Goal: Find specific page/section: Find specific page/section

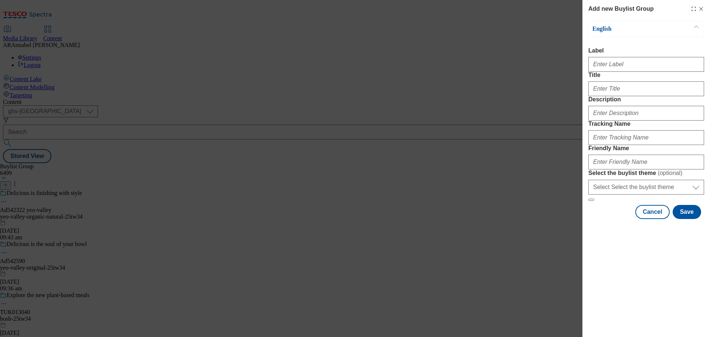
select select "ghs-uk"
click at [701, 10] on line "Modal" at bounding box center [701, 8] width 3 height 3
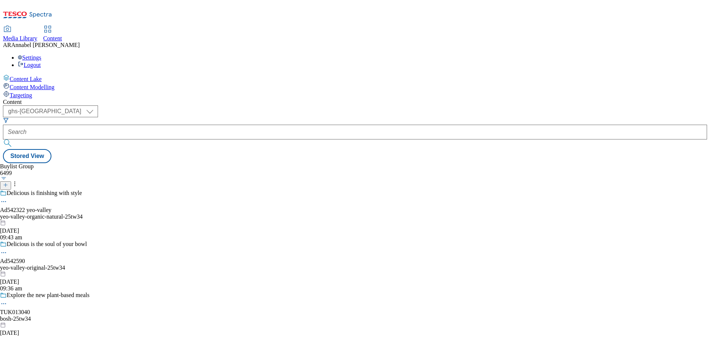
click at [112, 213] on div "yeo-valley-organic-natural-25tw34" at bounding box center [56, 216] width 112 height 7
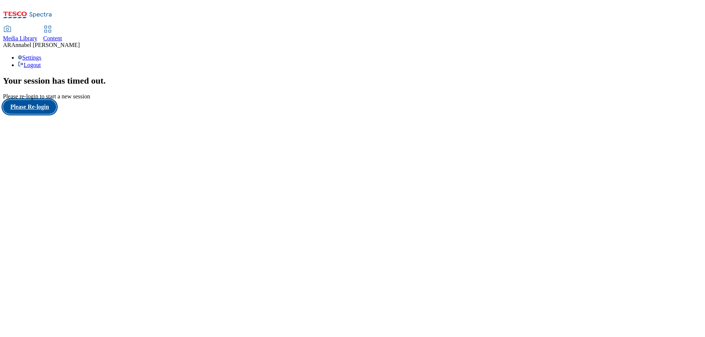
click at [47, 114] on button "Please Re-login" at bounding box center [29, 107] width 53 height 14
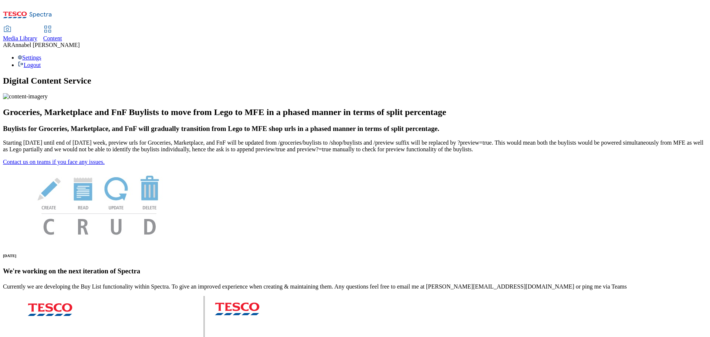
click at [62, 35] on div "Content" at bounding box center [52, 38] width 19 height 7
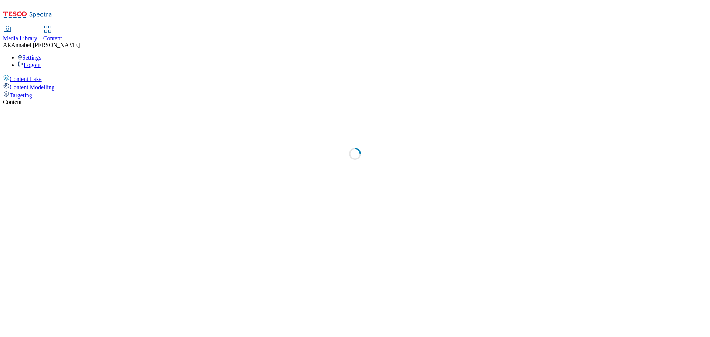
select select "ghs-[GEOGRAPHIC_DATA]"
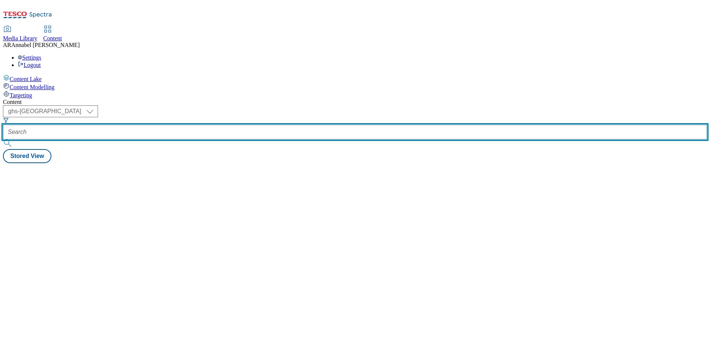
click at [185, 125] on input "text" at bounding box center [355, 132] width 704 height 15
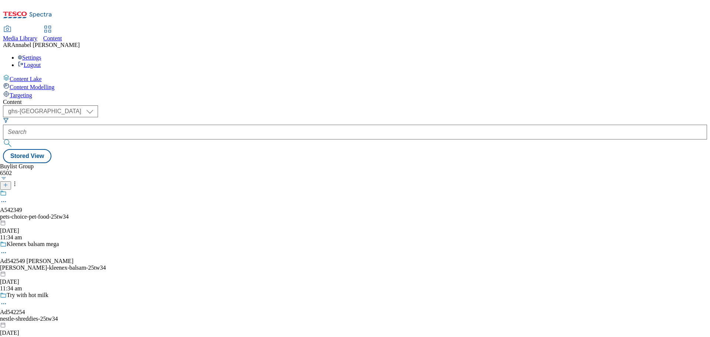
click at [106, 213] on div "pets-choice-pet-food-25tw34" at bounding box center [53, 216] width 106 height 7
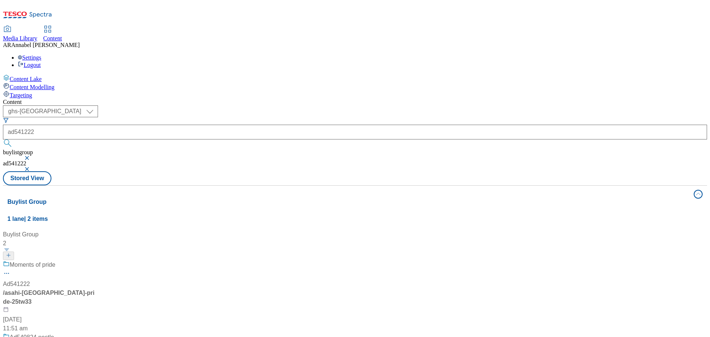
select select "ghs-uk"
